Goal: Information Seeking & Learning: Learn about a topic

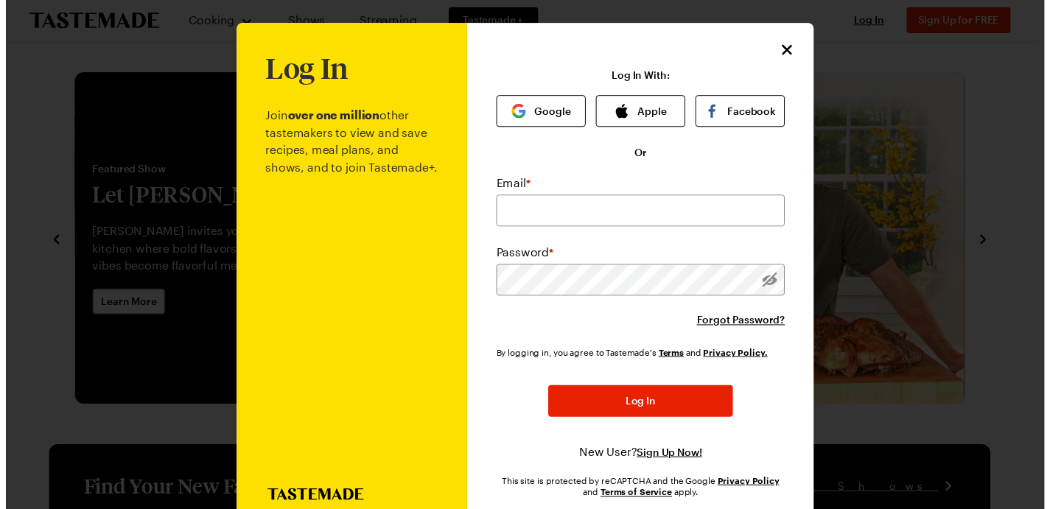
scroll to position [248, 0]
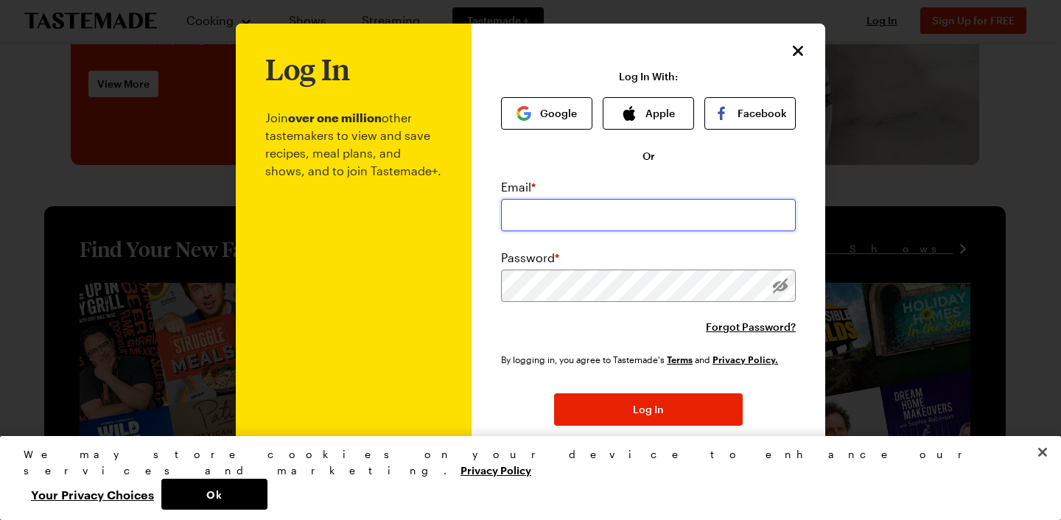
click at [573, 207] on input "email" at bounding box center [648, 215] width 295 height 32
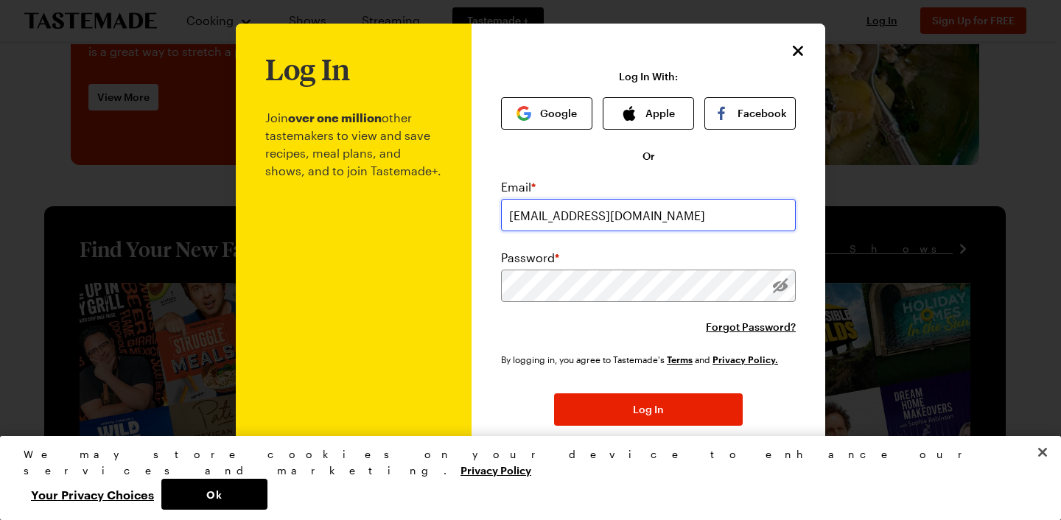
type input "joyce01247@yahoo.com"
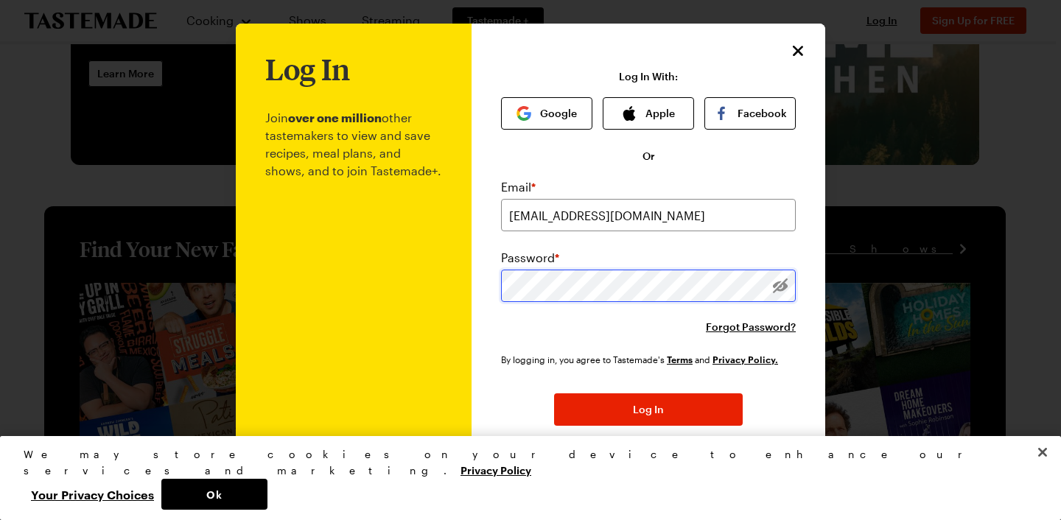
click at [554, 394] on button "Log In" at bounding box center [648, 410] width 189 height 32
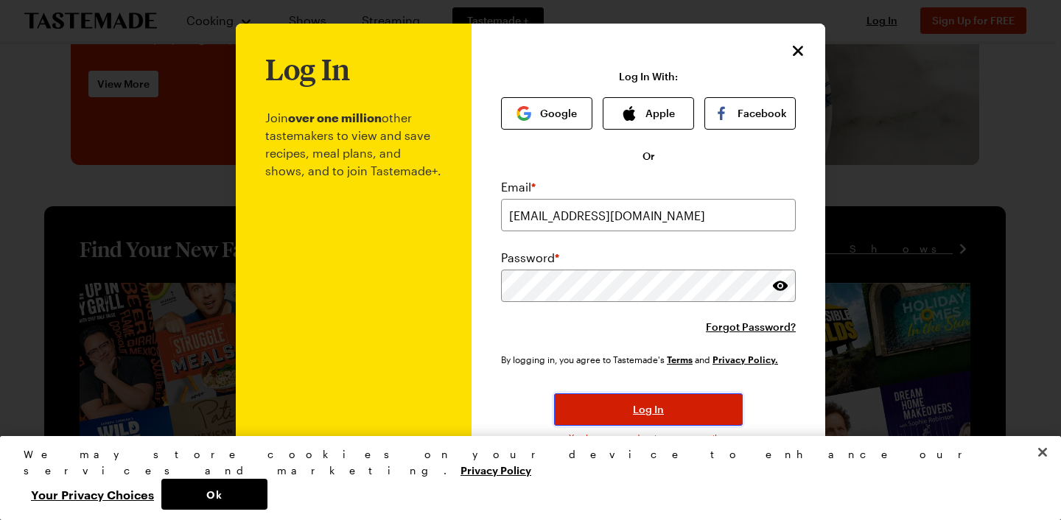
click at [660, 410] on button "Log In" at bounding box center [648, 410] width 189 height 32
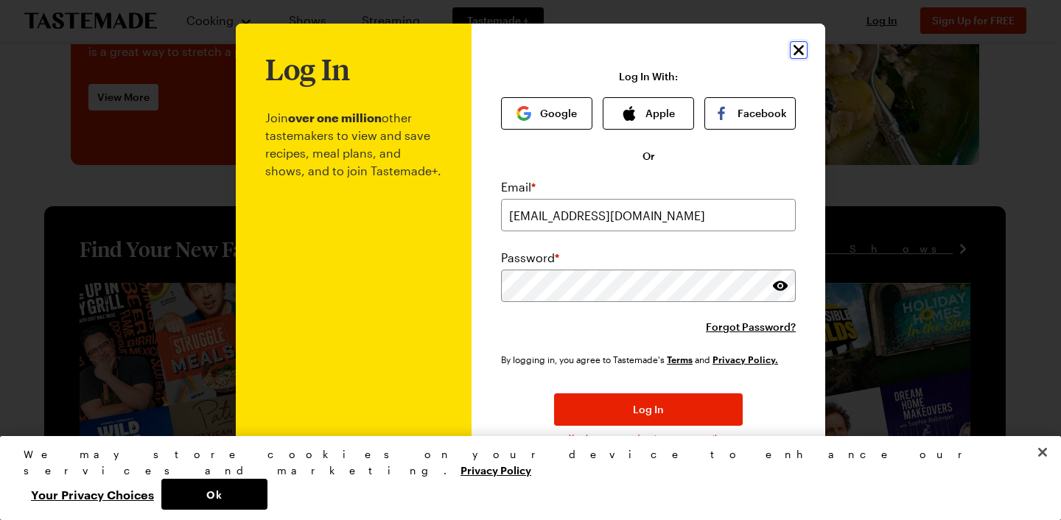
click at [791, 49] on icon "Close" at bounding box center [799, 50] width 18 height 18
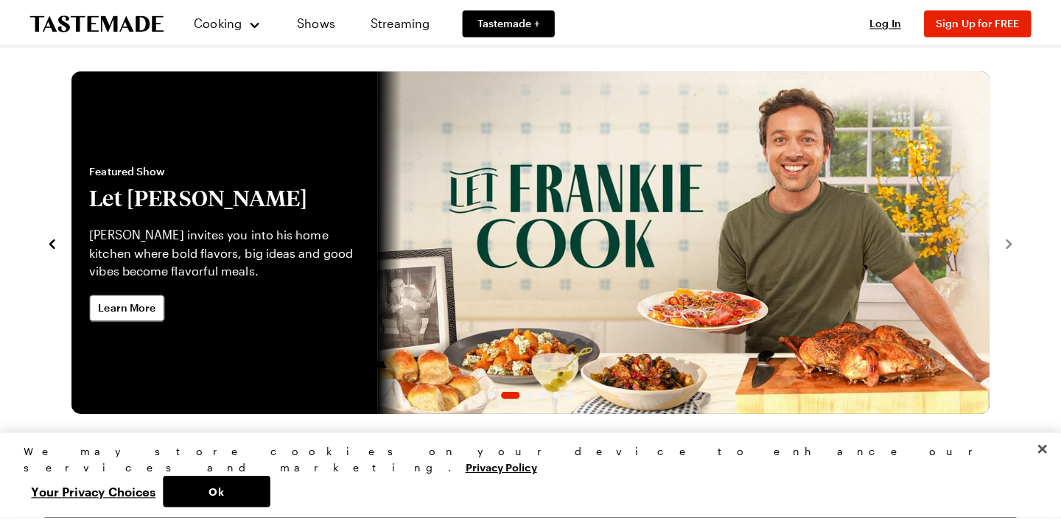
scroll to position [0, 0]
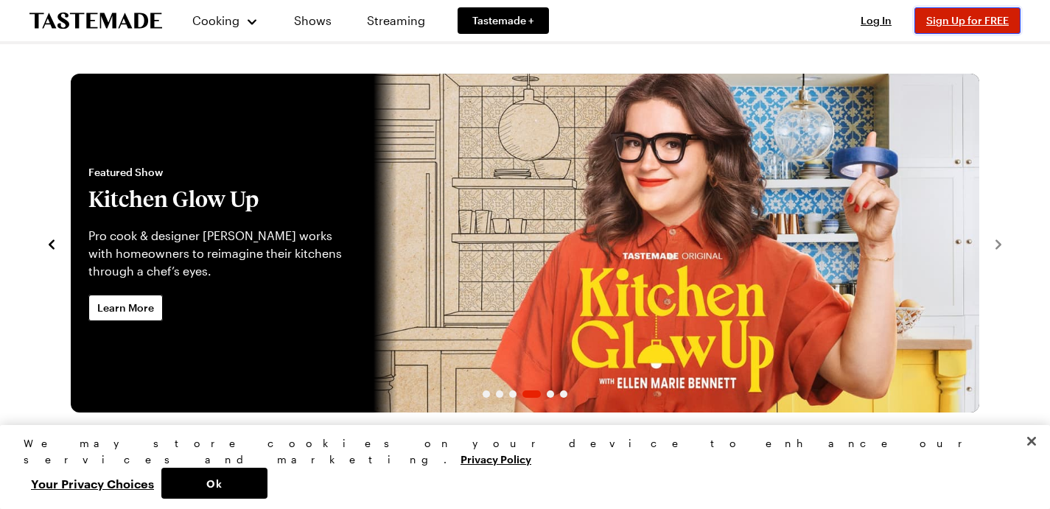
click at [960, 21] on span "Sign Up for FREE" at bounding box center [967, 20] width 83 height 13
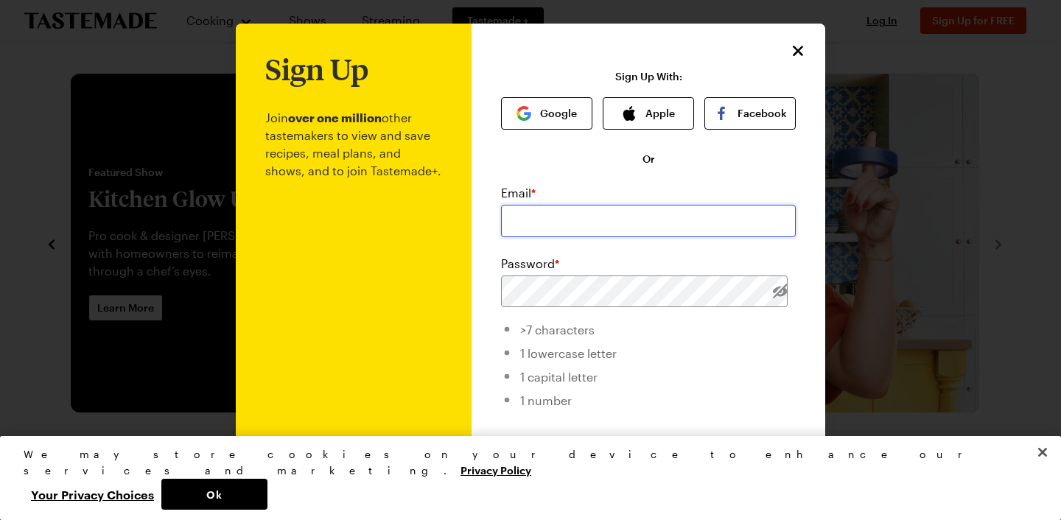
click at [581, 228] on input "email" at bounding box center [648, 221] width 295 height 32
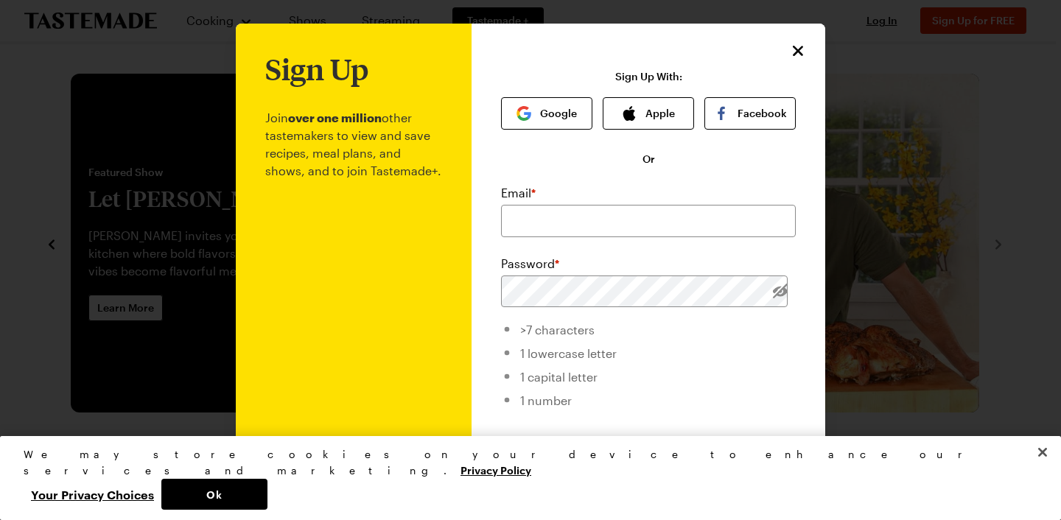
click at [321, 294] on p "Join over one million other tastemakers to view and save recipes, meal plans, a…" at bounding box center [353, 360] width 177 height 550
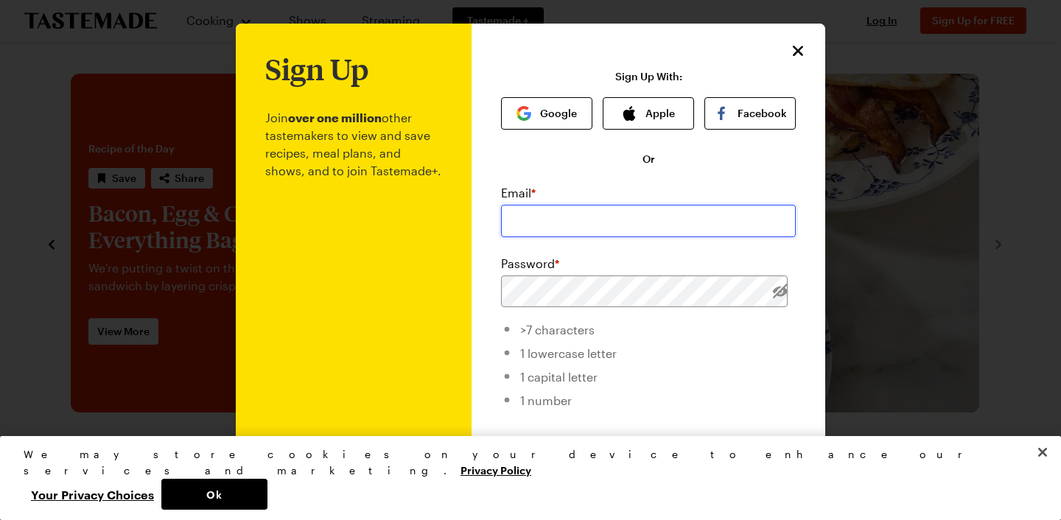
click at [571, 224] on input "email" at bounding box center [648, 221] width 295 height 32
click at [572, 222] on input "email" at bounding box center [648, 221] width 295 height 32
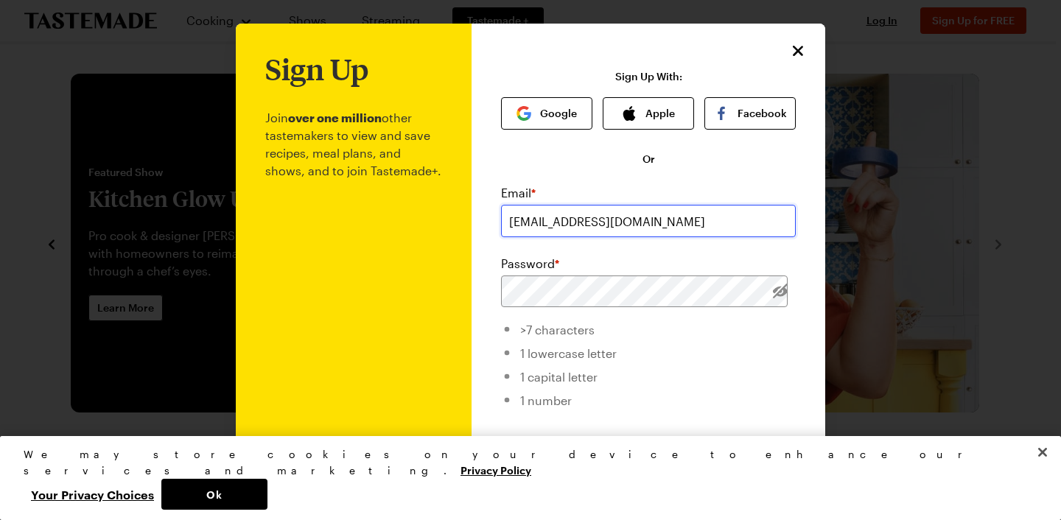
type input "joyce01247@yahoo.com"
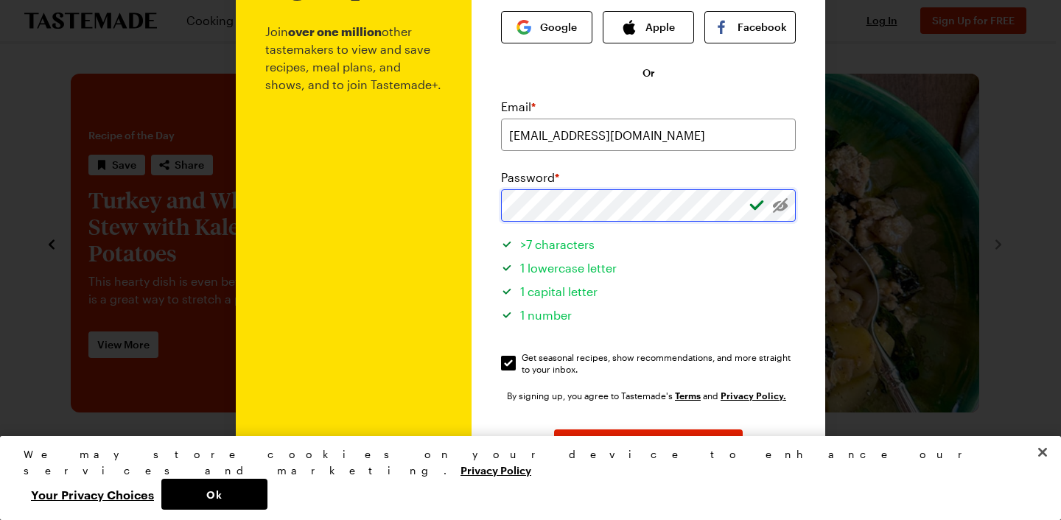
scroll to position [162, 0]
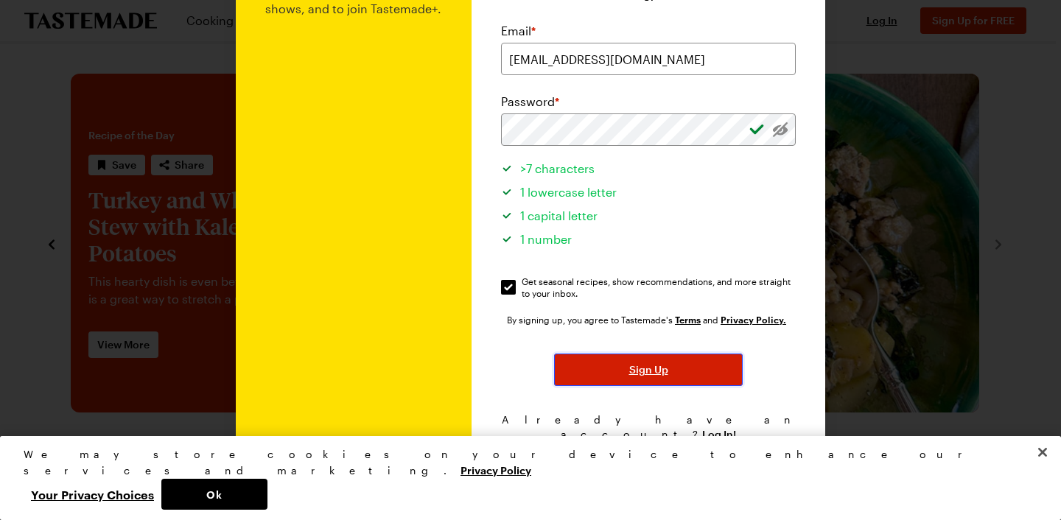
click at [652, 374] on span "Sign Up" at bounding box center [648, 370] width 39 height 15
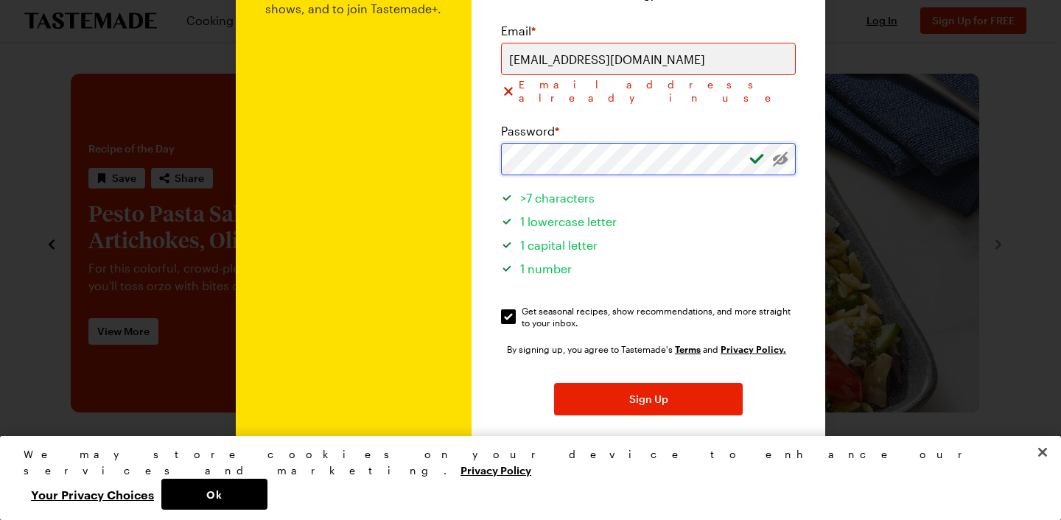
click at [554, 383] on button "Sign Up" at bounding box center [648, 399] width 189 height 32
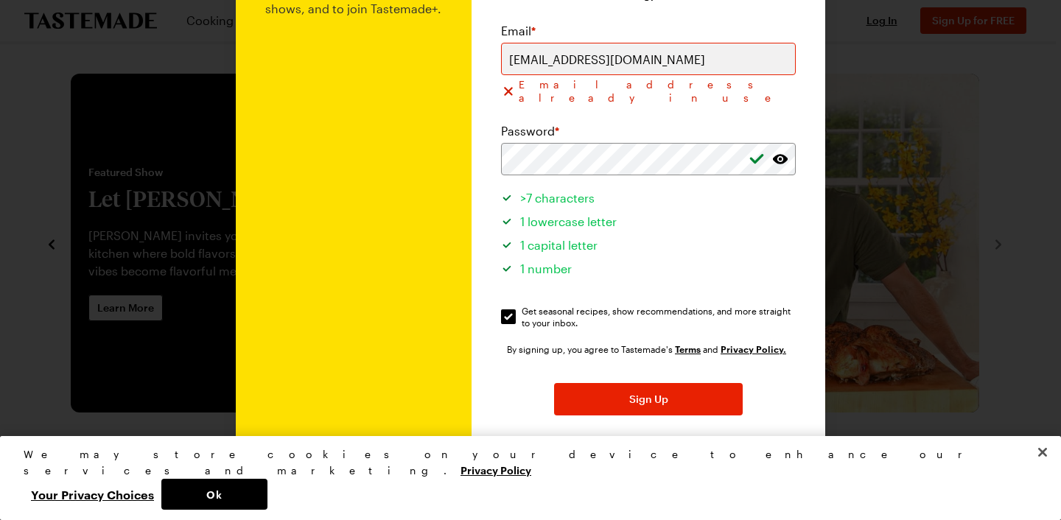
click at [707, 457] on span "Log In!" at bounding box center [719, 464] width 34 height 15
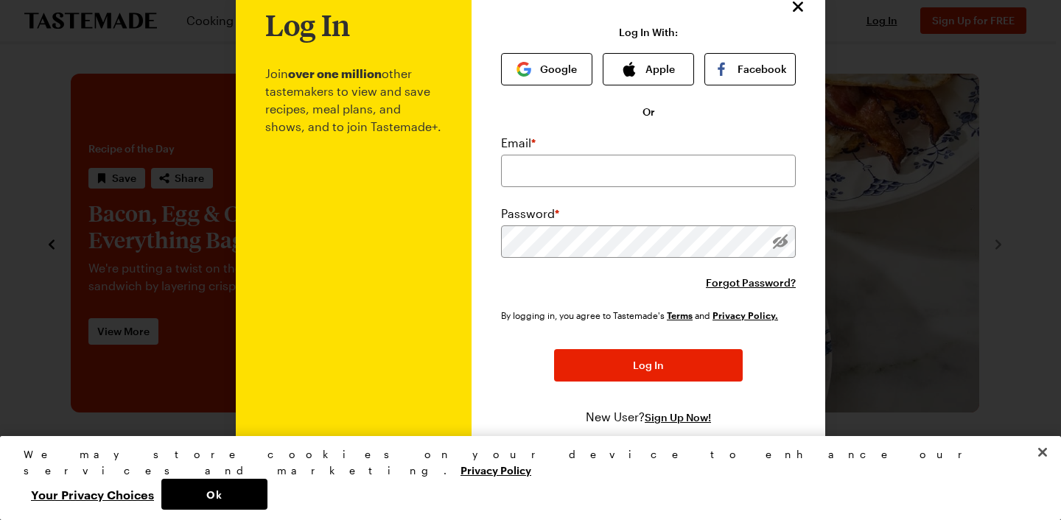
scroll to position [46, 0]
click at [573, 175] on input "email" at bounding box center [648, 171] width 295 height 32
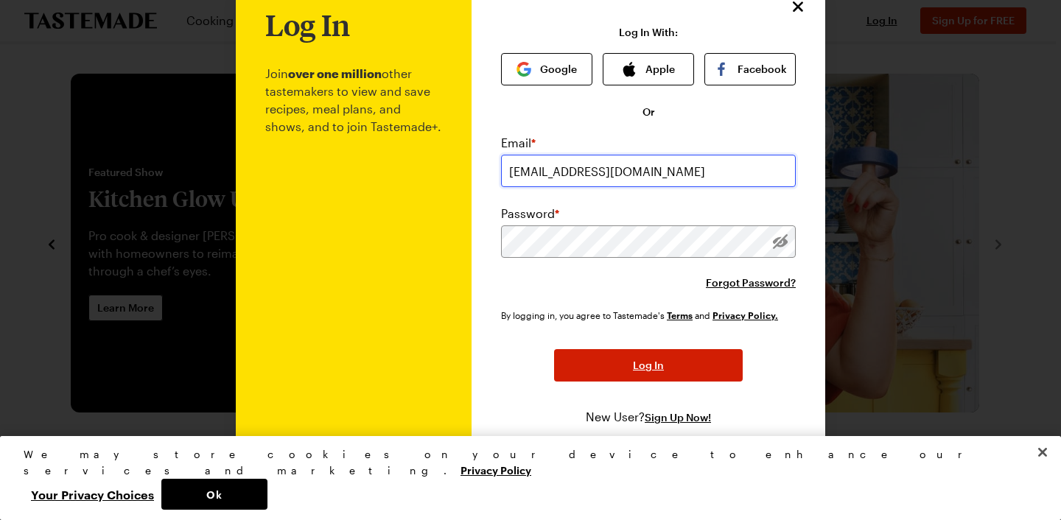
type input "joyce01247@yahoo.com"
click at [636, 379] on button "Log In" at bounding box center [648, 365] width 189 height 32
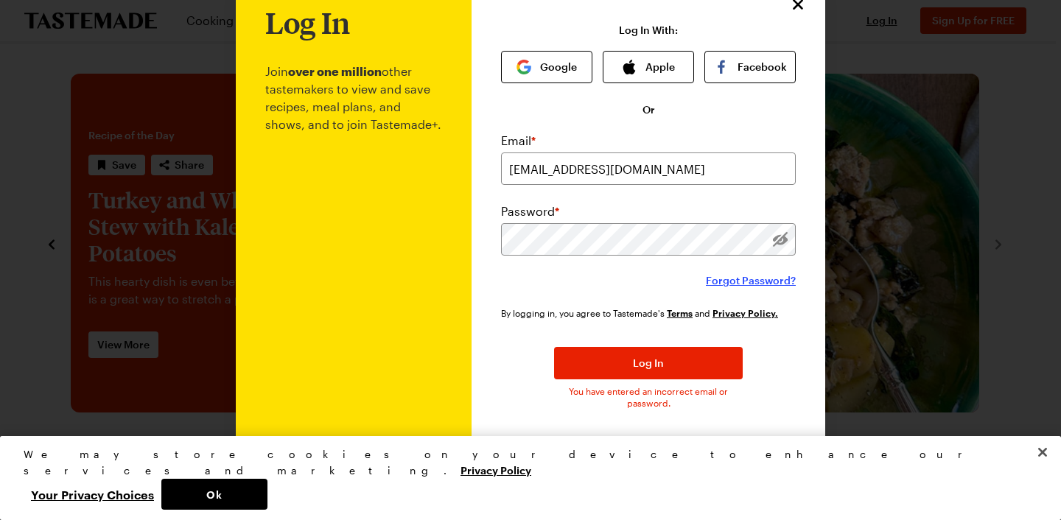
click at [727, 281] on span "Forgot Password?" at bounding box center [751, 280] width 90 height 15
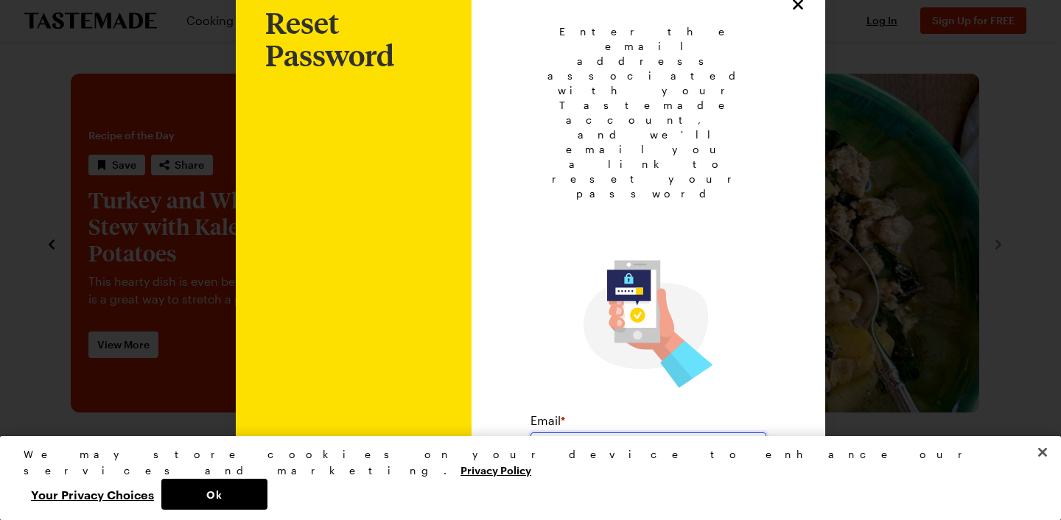
click at [593, 433] on input "email" at bounding box center [649, 449] width 236 height 32
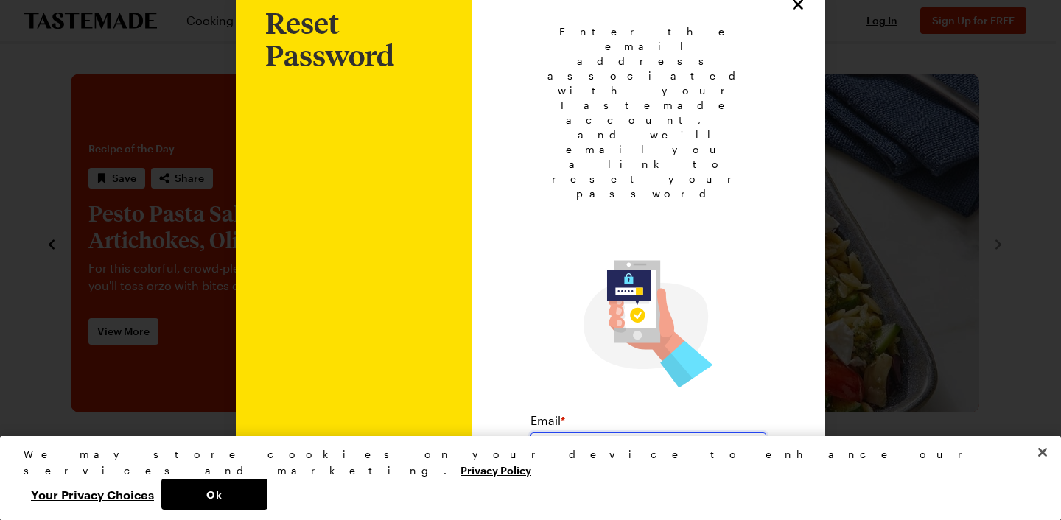
type input "joyce01247@yahoo.com"
click at [640, 497] on span "Submit" at bounding box center [648, 504] width 35 height 15
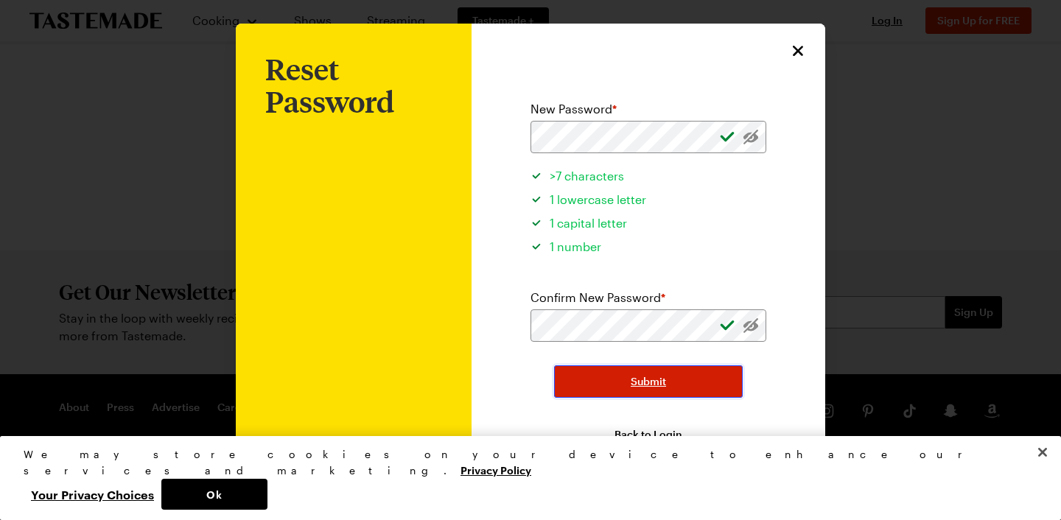
click at [688, 384] on button "Submit" at bounding box center [648, 382] width 189 height 32
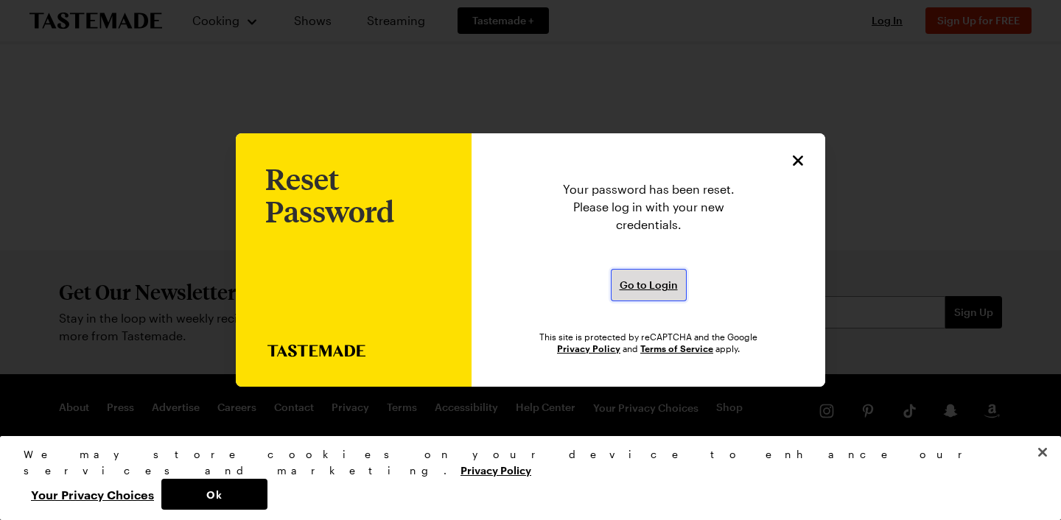
click at [654, 290] on span "Go to Login" at bounding box center [649, 285] width 58 height 15
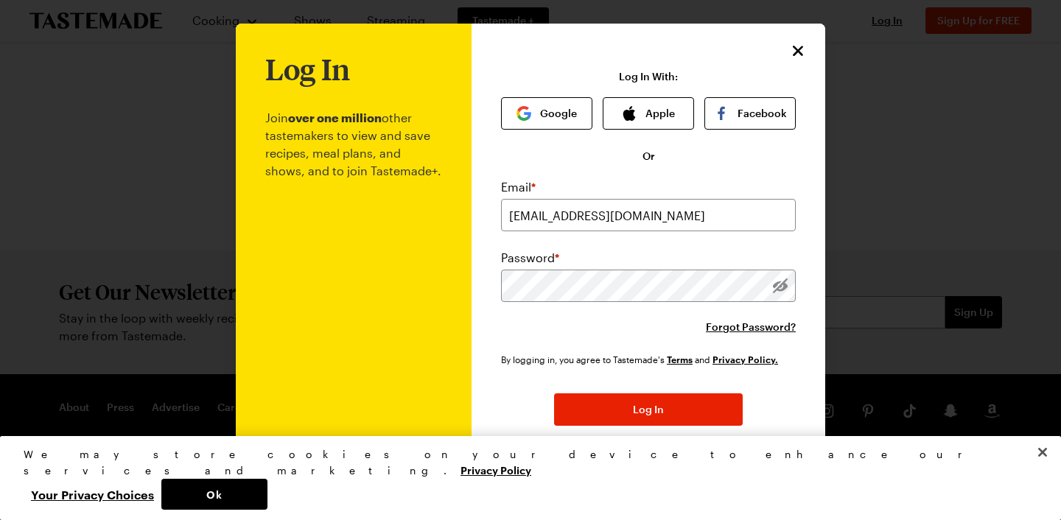
click at [554, 394] on button "Log In" at bounding box center [648, 410] width 189 height 32
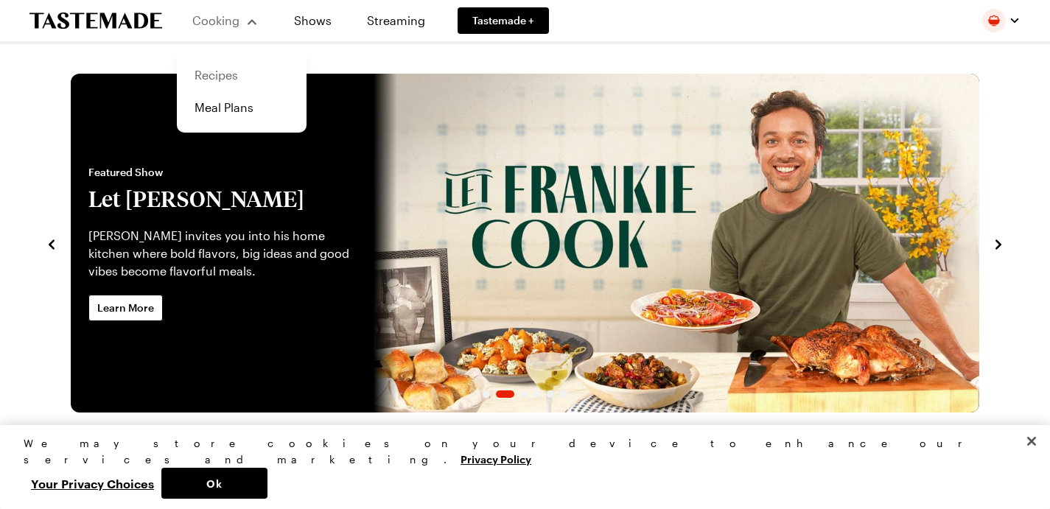
click at [217, 81] on link "Recipes" at bounding box center [242, 75] width 112 height 32
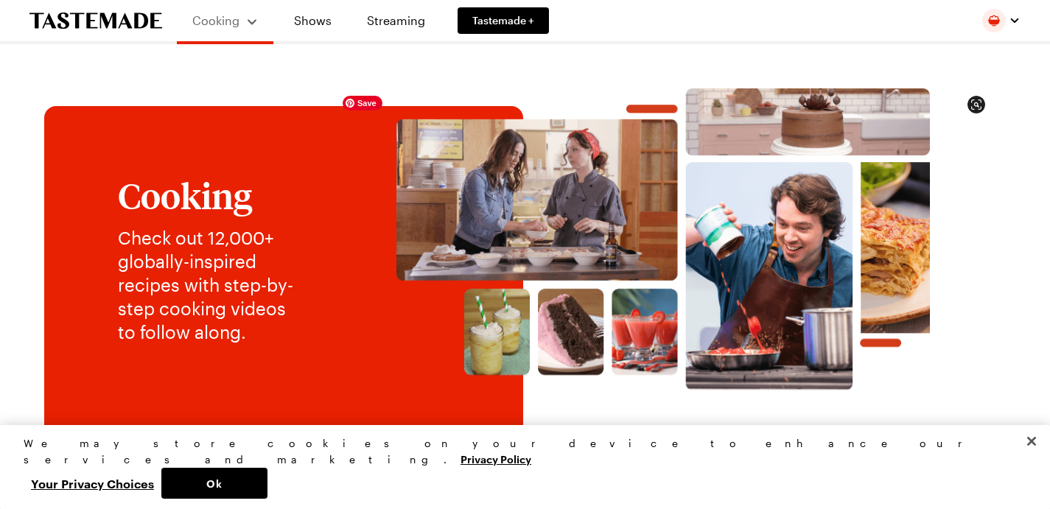
scroll to position [141, 0]
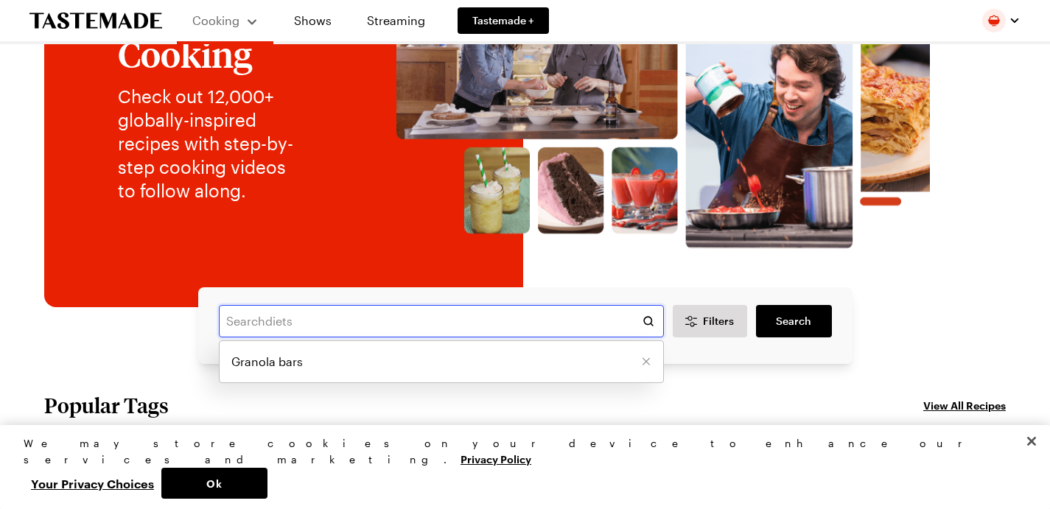
click at [348, 338] on input "text" at bounding box center [441, 321] width 445 height 32
click at [326, 380] on li "Granola bars" at bounding box center [442, 361] width 444 height 35
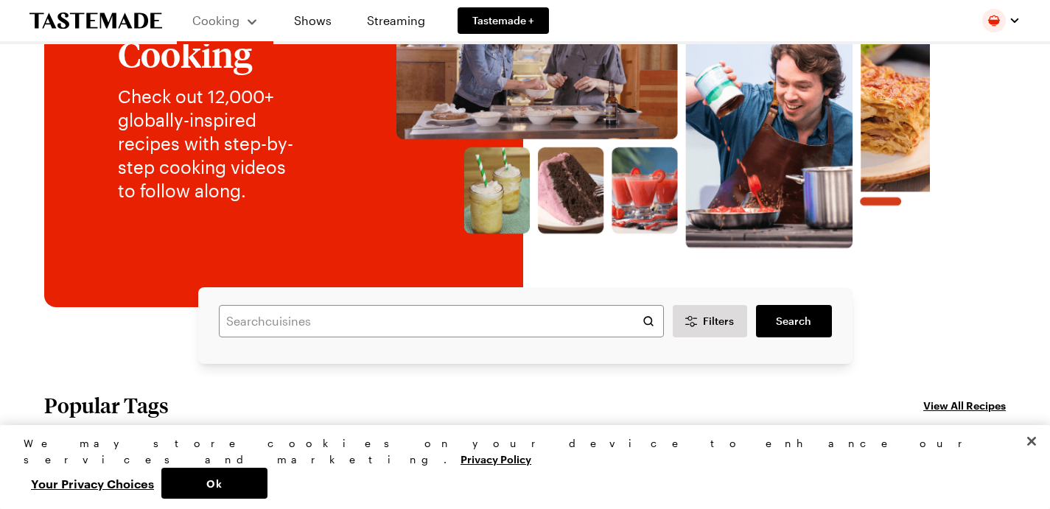
type input "Granola bars"
click at [792, 329] on span "Search" at bounding box center [793, 321] width 35 height 15
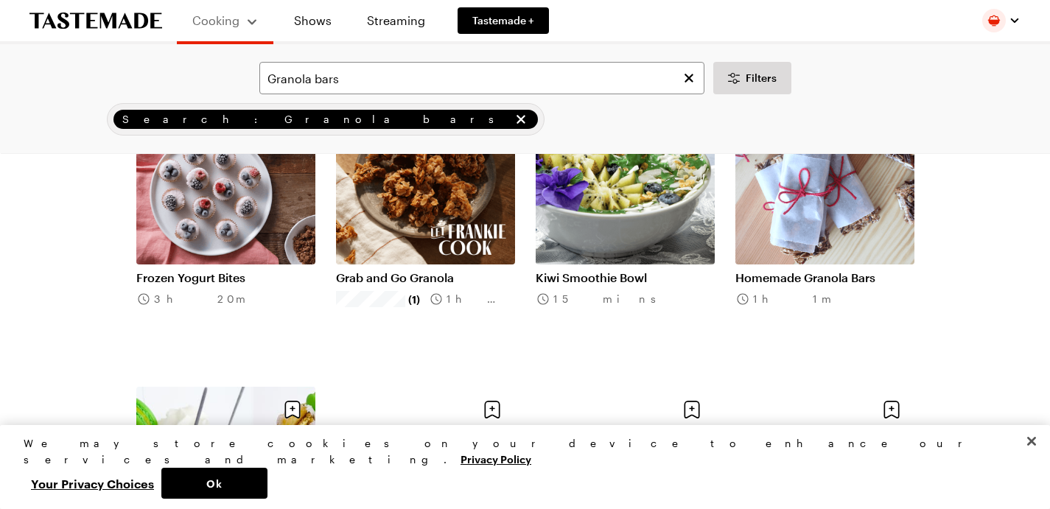
scroll to position [1085, 0]
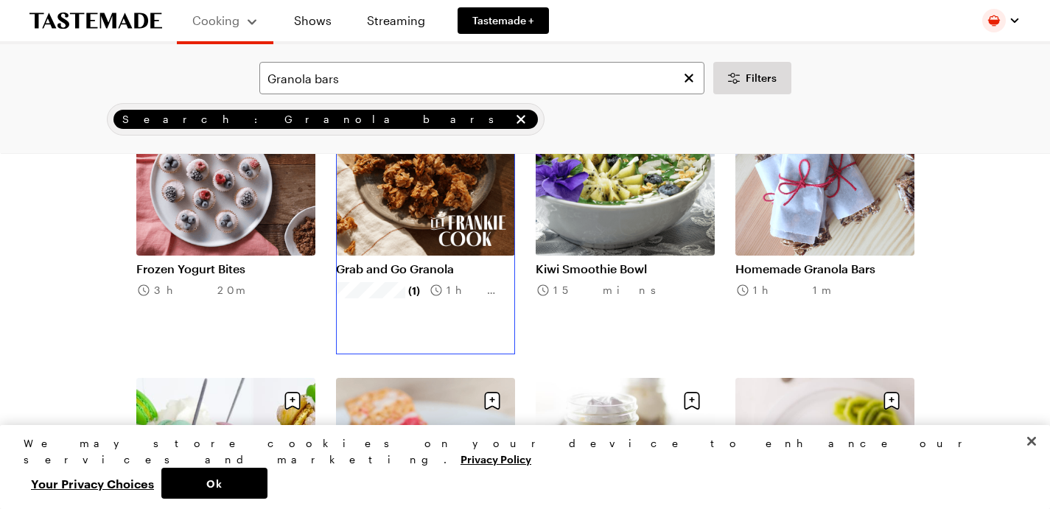
click at [405, 276] on link "Grab and Go Granola" at bounding box center [425, 269] width 179 height 15
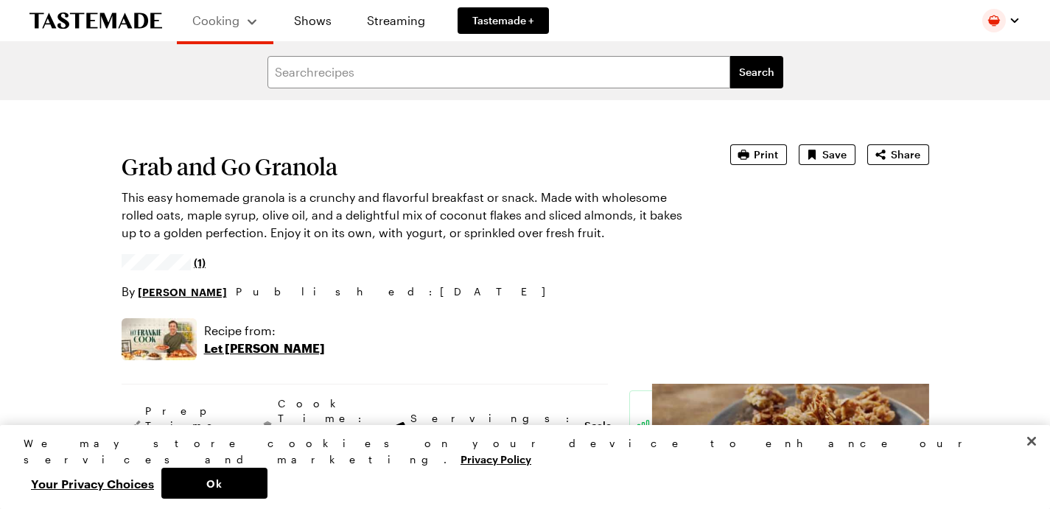
type textarea "x"
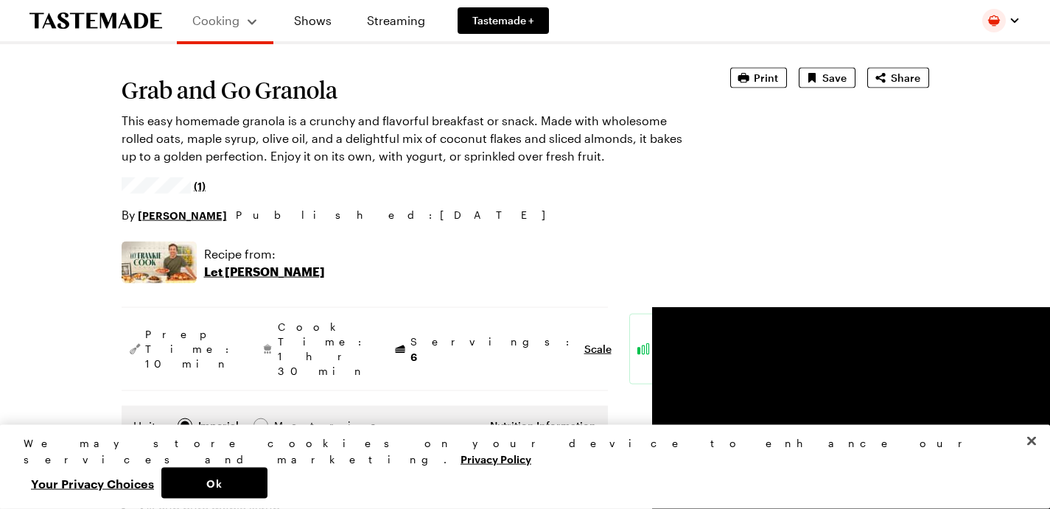
scroll to position [71, 0]
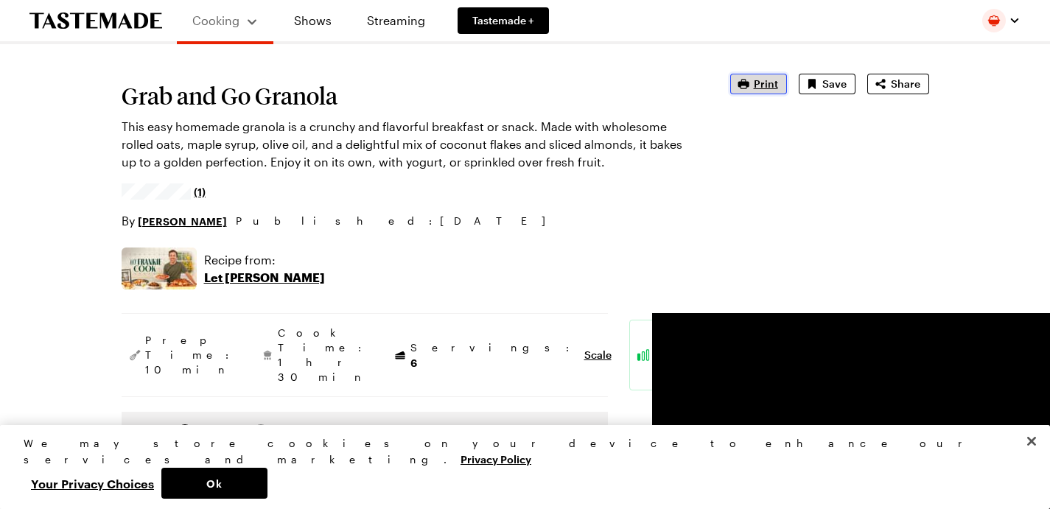
click at [778, 85] on span "Print" at bounding box center [766, 84] width 24 height 15
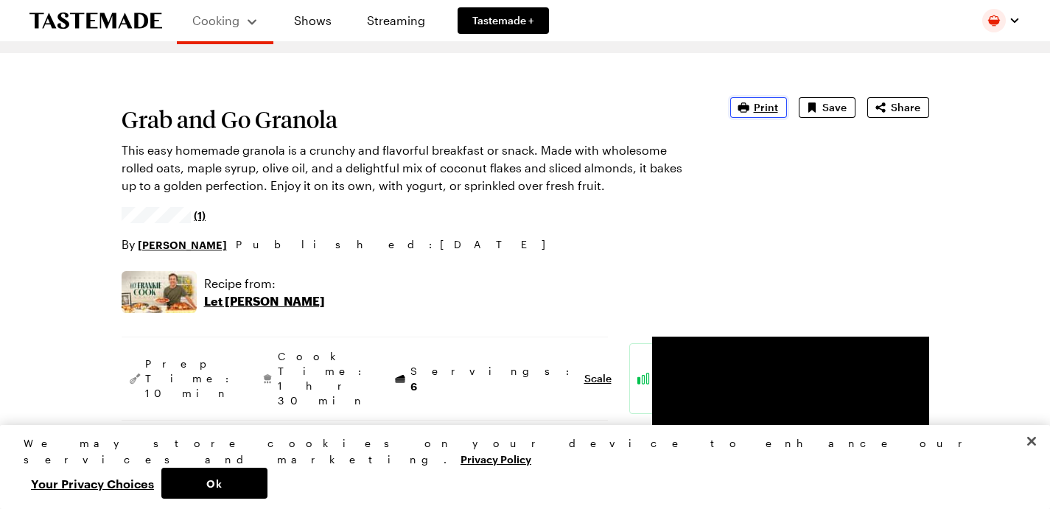
scroll to position [0, 0]
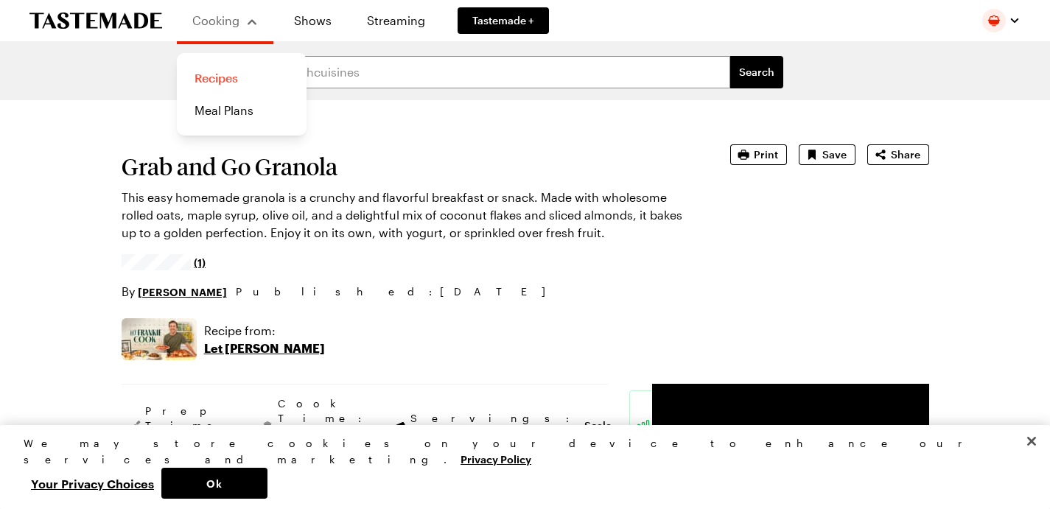
click at [215, 77] on link "Recipes" at bounding box center [242, 78] width 112 height 32
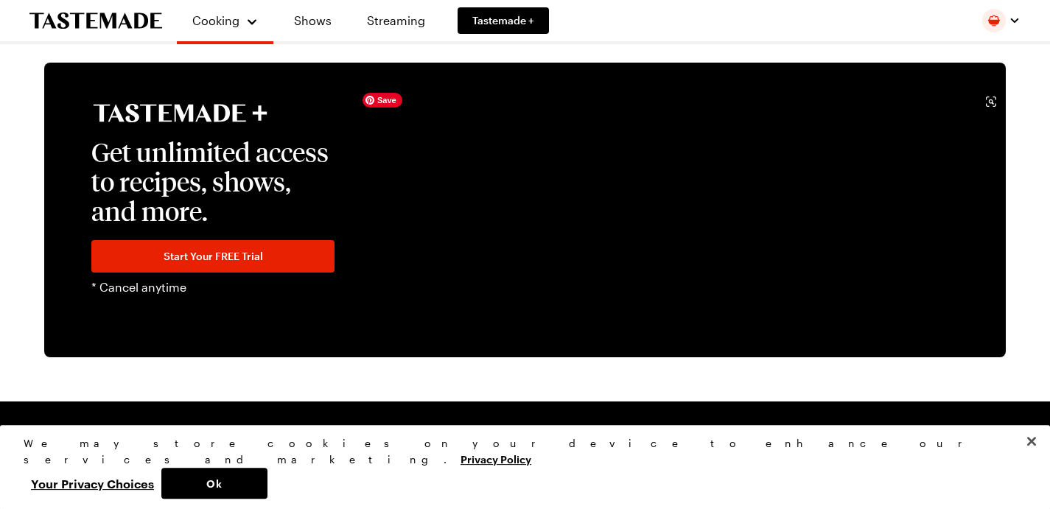
scroll to position [3187, 0]
